Goal: Contribute content

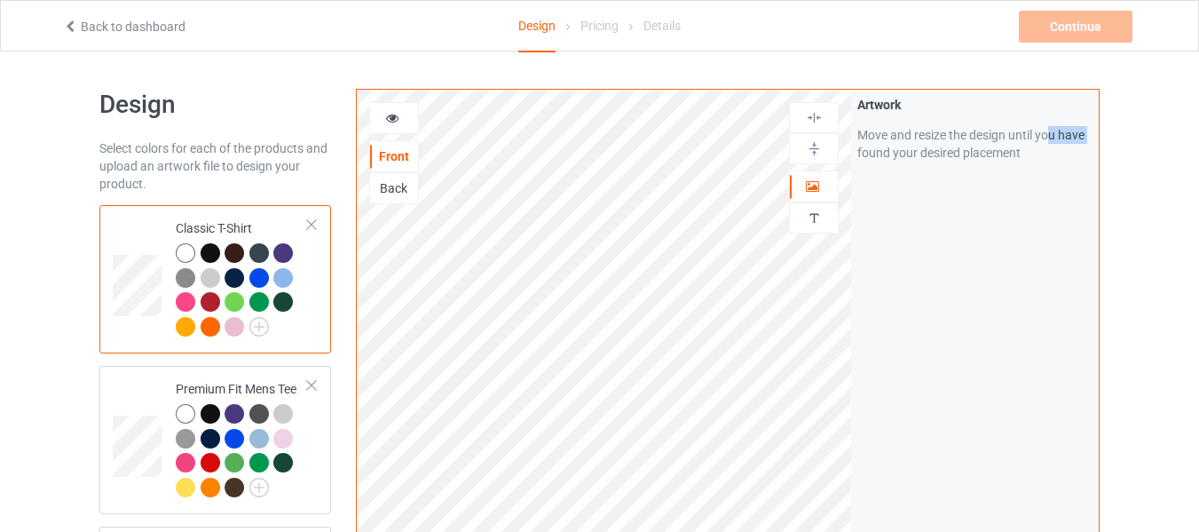
drag, startPoint x: 859, startPoint y: 154, endPoint x: 1049, endPoint y: 123, distance: 192.7
click at [1049, 123] on div "Artwork Move and resize the design until you have found your desired placement" at bounding box center [975, 129] width 235 height 66
click at [142, 28] on link "Back to dashboard" at bounding box center [124, 27] width 123 height 14
click at [133, 28] on link "Back to dashboard" at bounding box center [124, 27] width 123 height 14
click at [884, 230] on div "Artwork Move and resize the design until you have found your desired placement" at bounding box center [975, 427] width 248 height 675
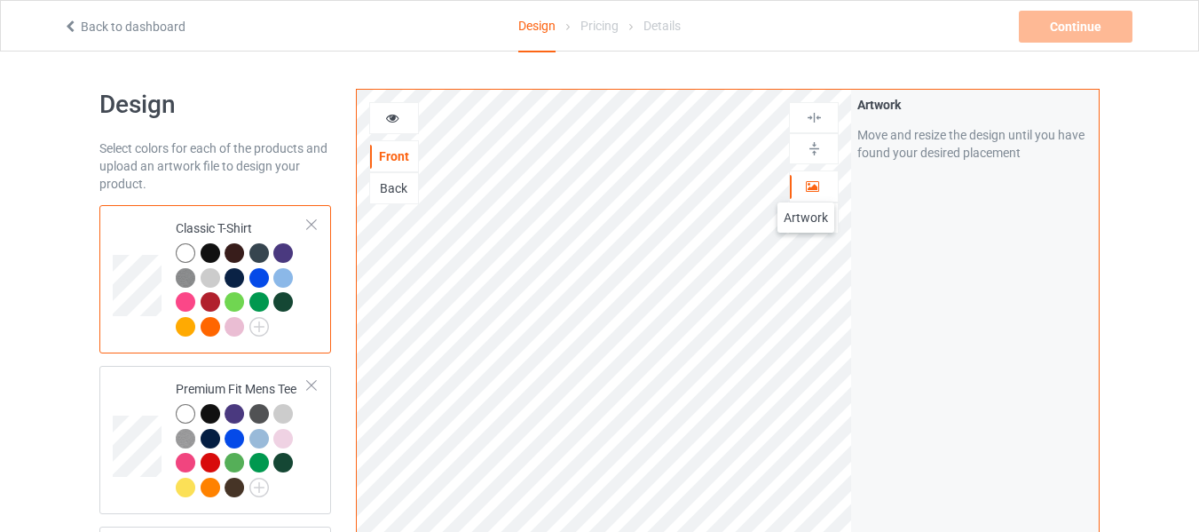
click at [806, 185] on icon at bounding box center [812, 184] width 15 height 12
click at [819, 218] on img at bounding box center [814, 218] width 17 height 17
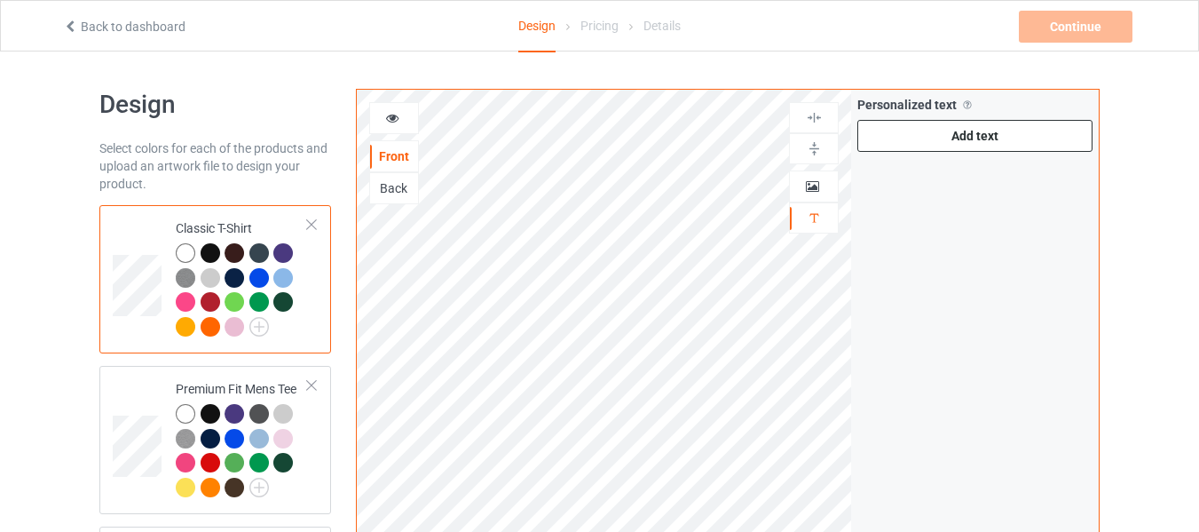
click at [965, 131] on div "Add text" at bounding box center [975, 136] width 235 height 32
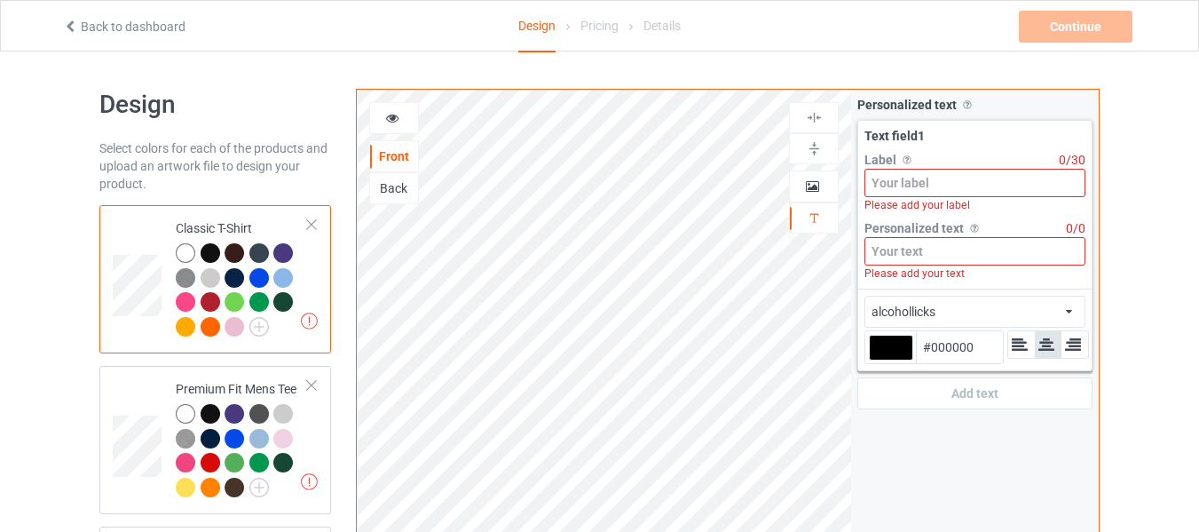
click at [964, 191] on input at bounding box center [975, 183] width 221 height 28
click at [965, 179] on input at bounding box center [975, 183] width 221 height 28
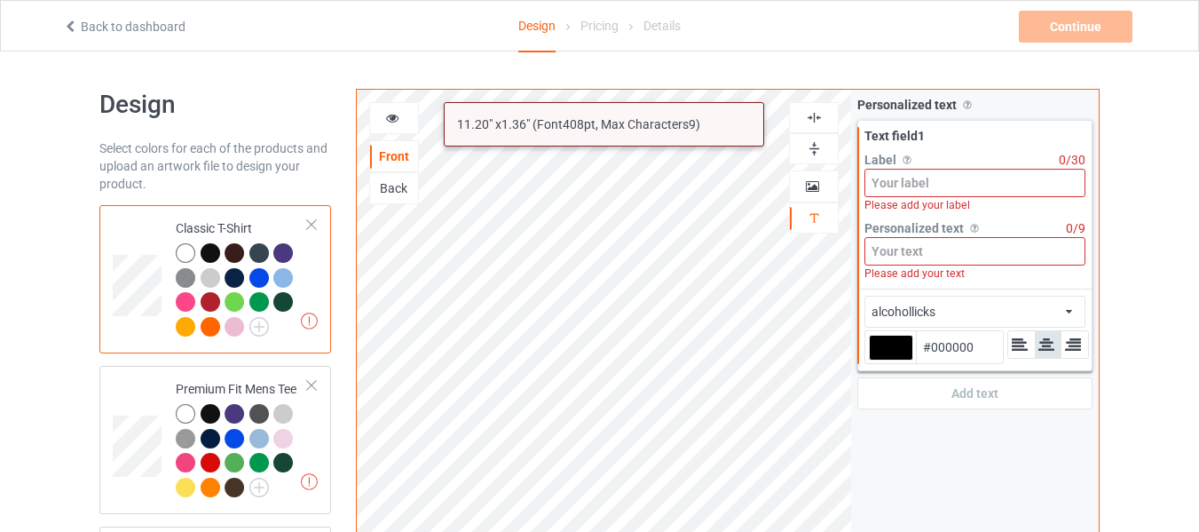
click at [980, 259] on input at bounding box center [975, 251] width 221 height 28
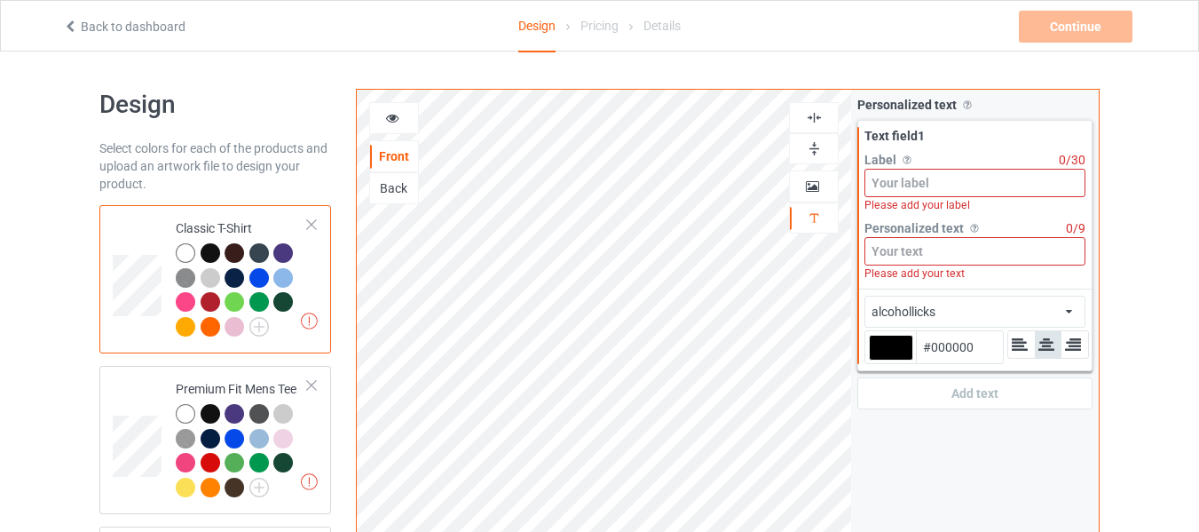
click at [954, 193] on input at bounding box center [975, 183] width 221 height 28
click at [951, 184] on input at bounding box center [975, 183] width 221 height 28
click at [954, 319] on div "alcohollicks african airstream aladdin alcohollicks aldo algerian almontesnow a…" at bounding box center [975, 312] width 221 height 32
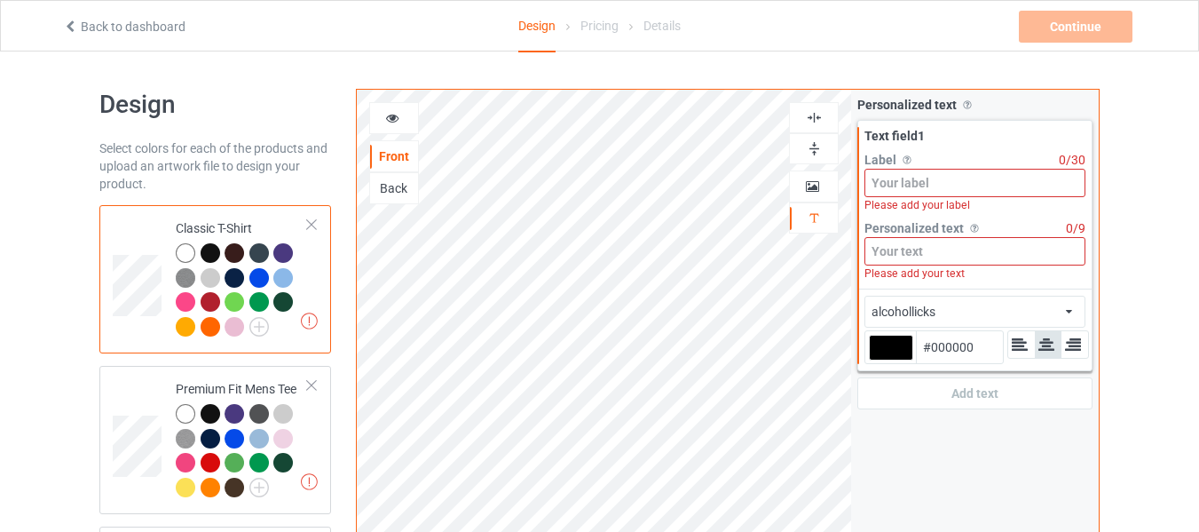
drag, startPoint x: 145, startPoint y: 30, endPoint x: 169, endPoint y: 31, distance: 24.0
click at [145, 30] on link "Back to dashboard" at bounding box center [124, 27] width 123 height 14
